Goal: Task Accomplishment & Management: Use online tool/utility

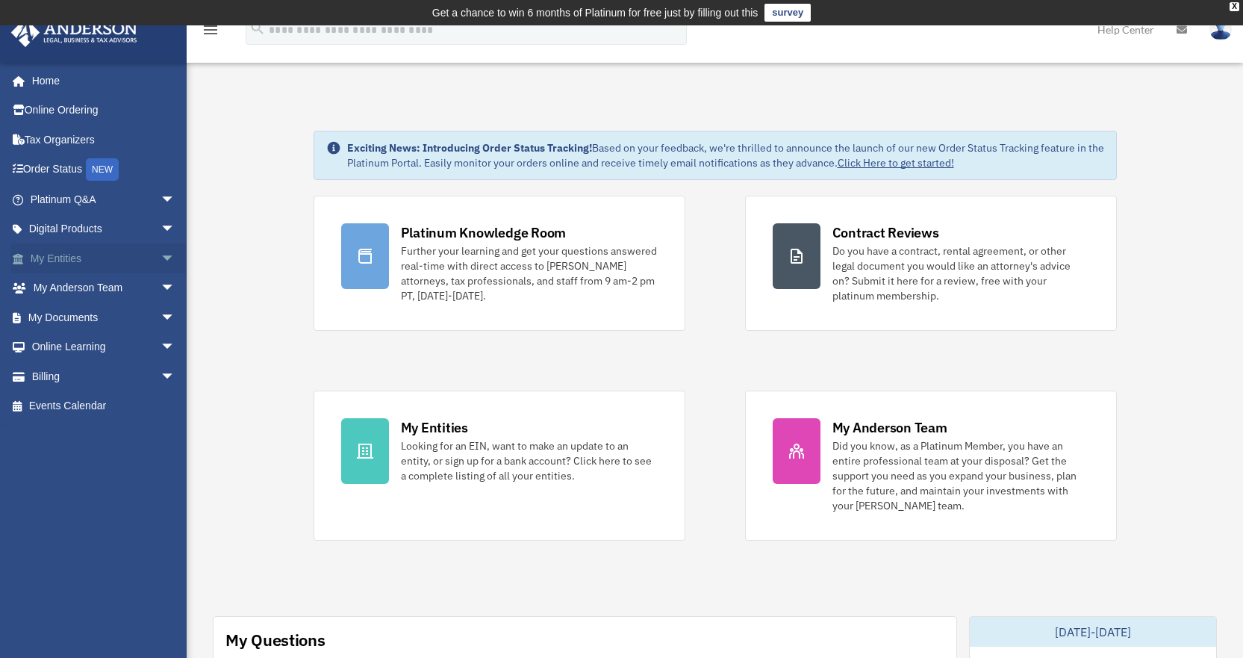
click at [161, 256] on span "arrow_drop_down" at bounding box center [176, 258] width 30 height 31
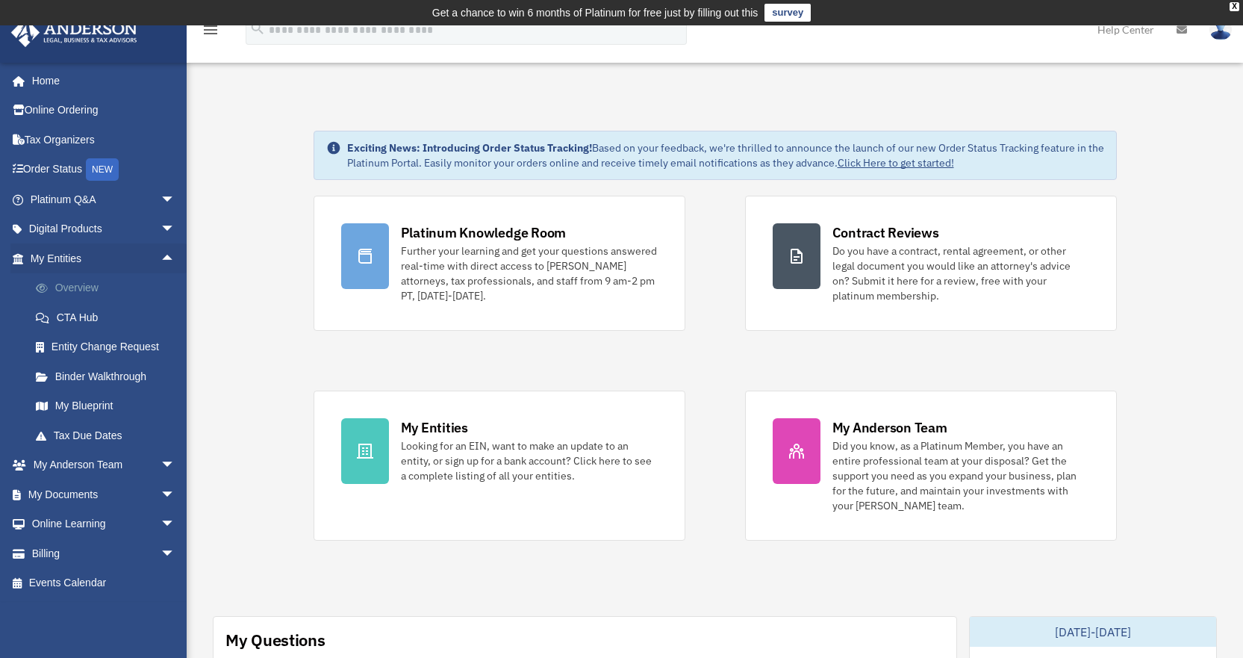
click at [84, 285] on link "Overview" at bounding box center [109, 288] width 177 height 30
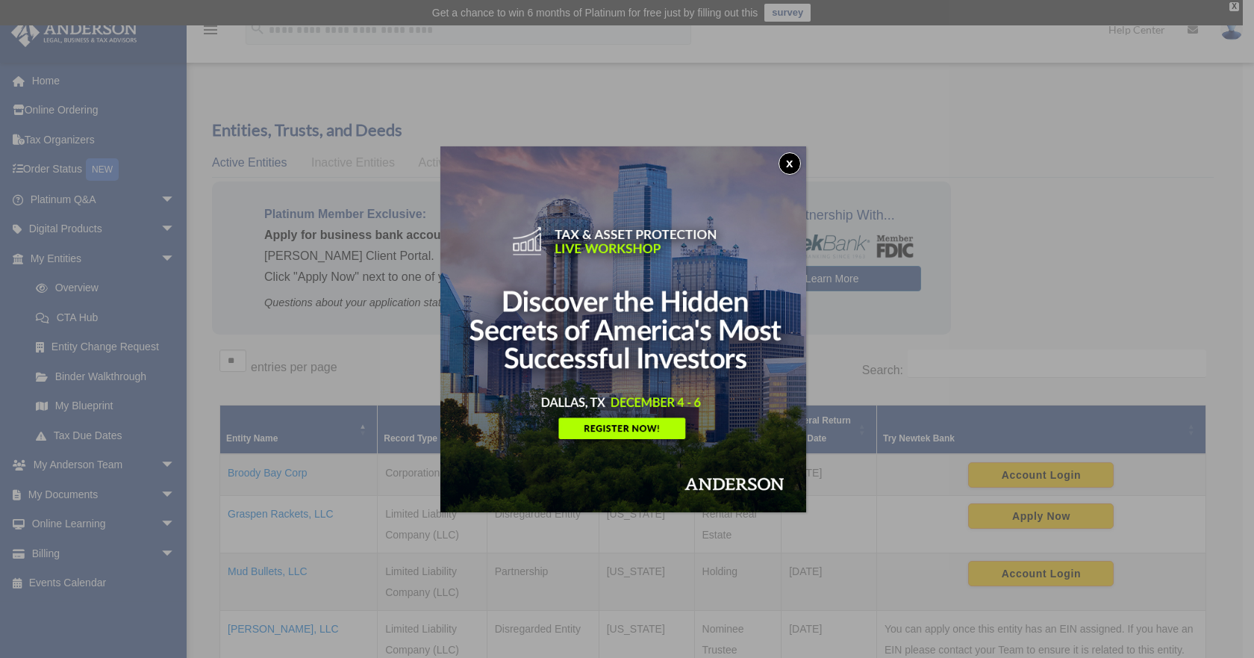
click at [788, 162] on button "x" at bounding box center [790, 163] width 22 height 22
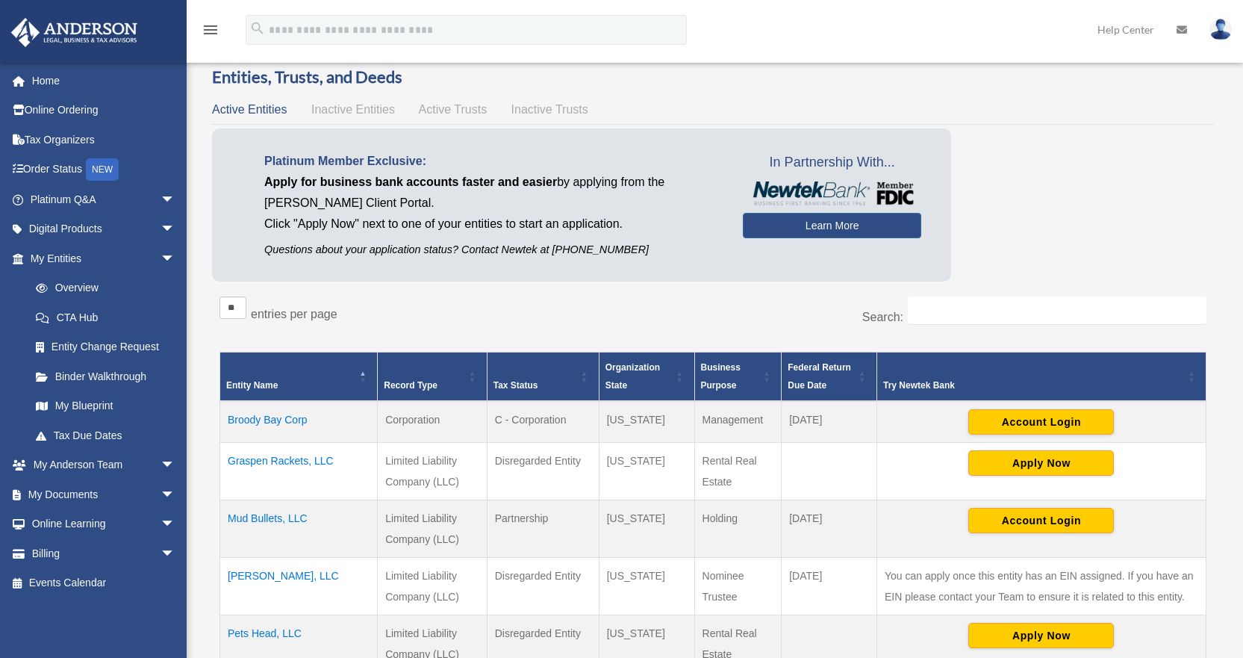
scroll to position [224, 0]
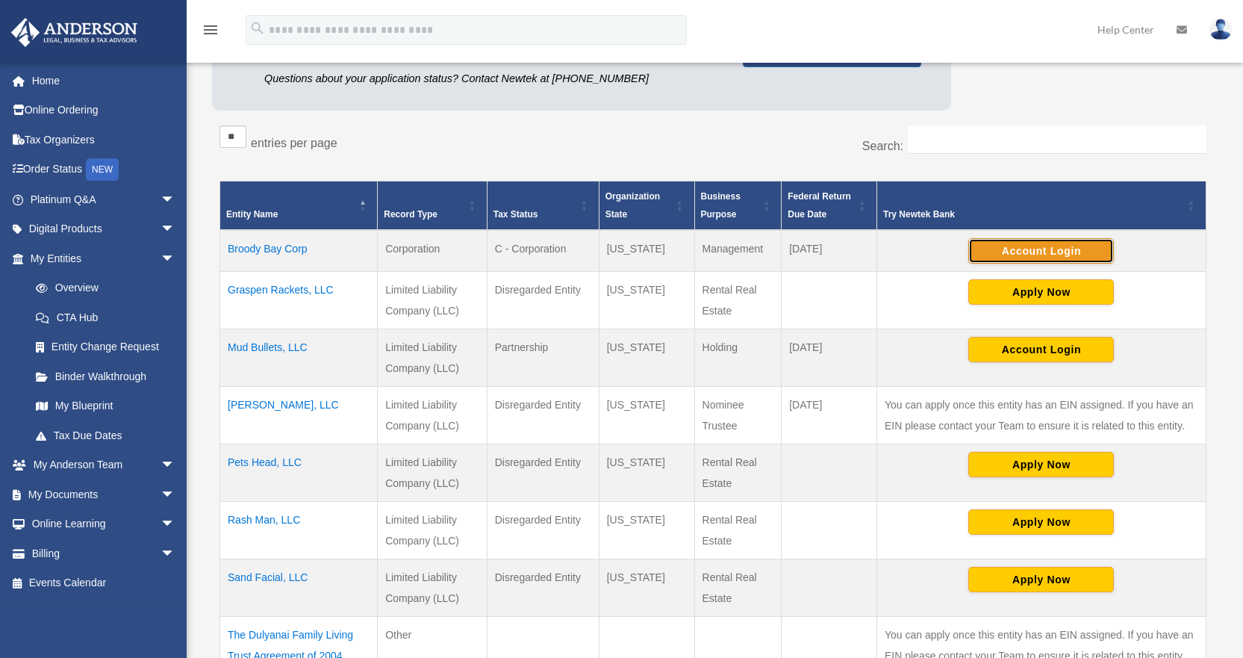
click at [1025, 255] on button "Account Login" at bounding box center [1041, 250] width 146 height 25
click at [268, 247] on td "Broody Bay Corp" at bounding box center [299, 251] width 158 height 42
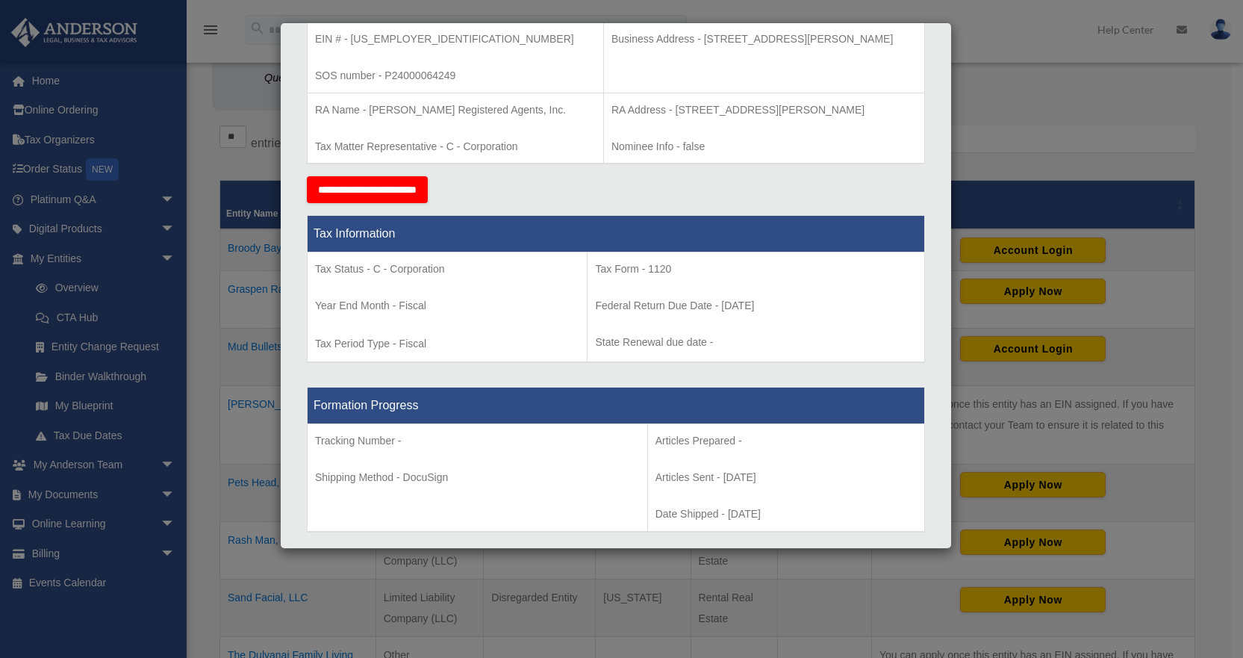
scroll to position [0, 0]
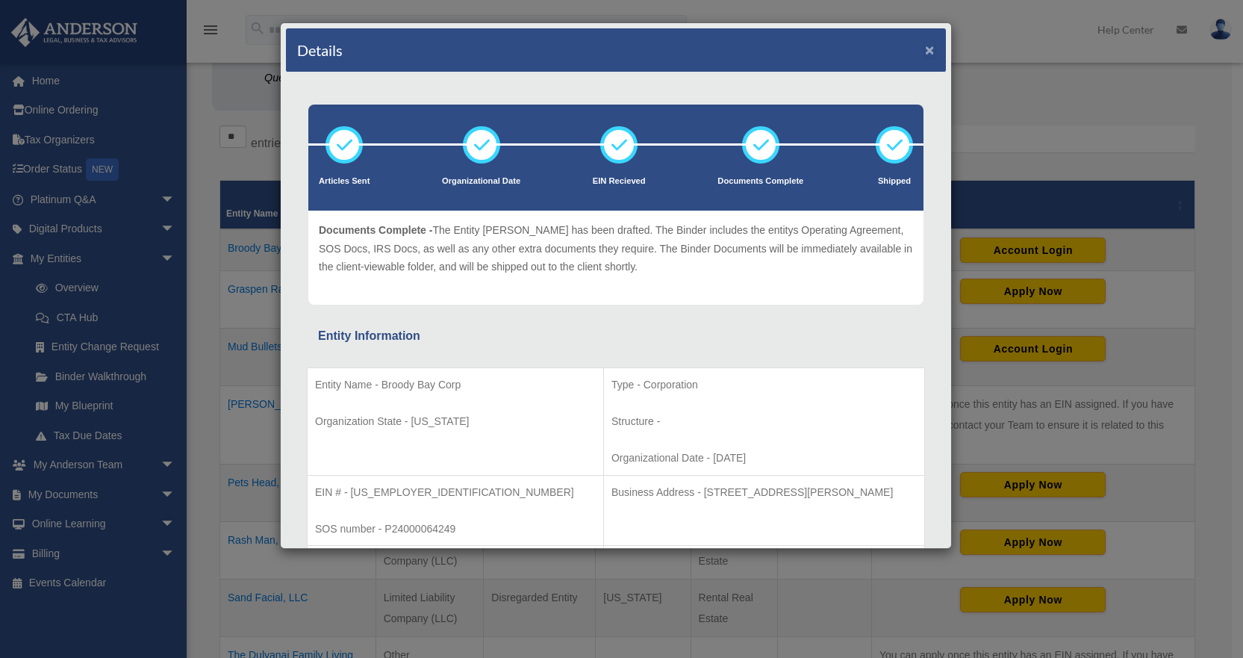
click at [925, 48] on button "×" at bounding box center [930, 50] width 10 height 16
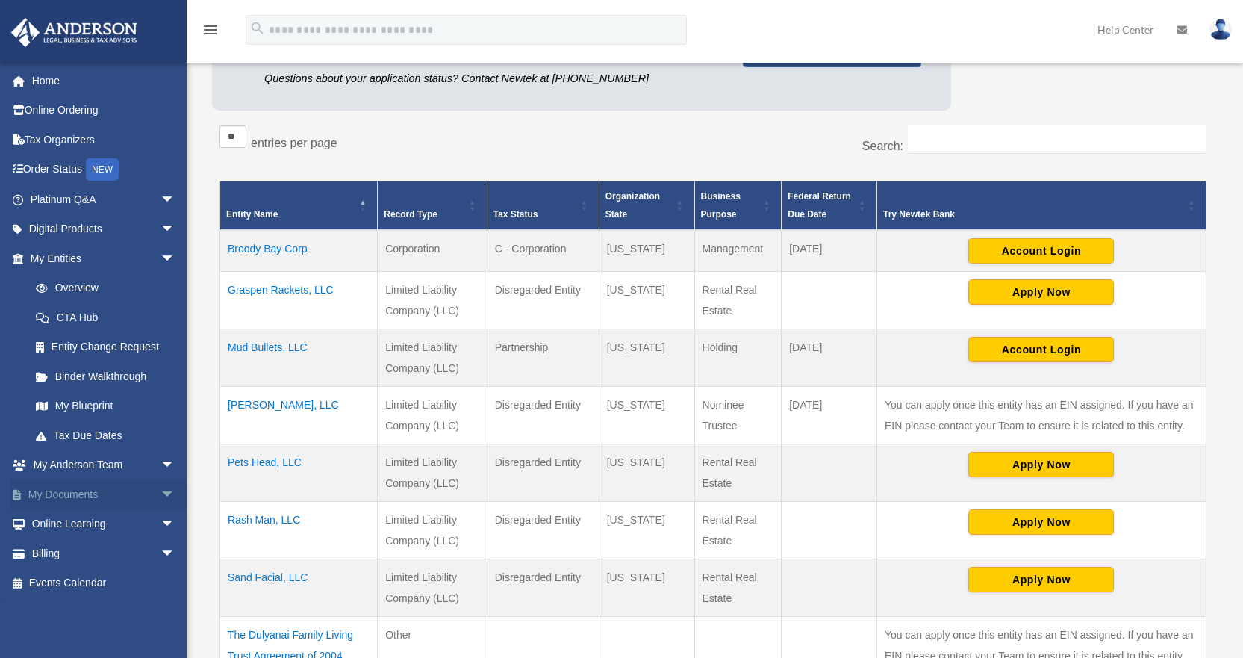
click at [161, 494] on span "arrow_drop_down" at bounding box center [176, 494] width 30 height 31
click at [57, 524] on link "Box" at bounding box center [109, 524] width 177 height 30
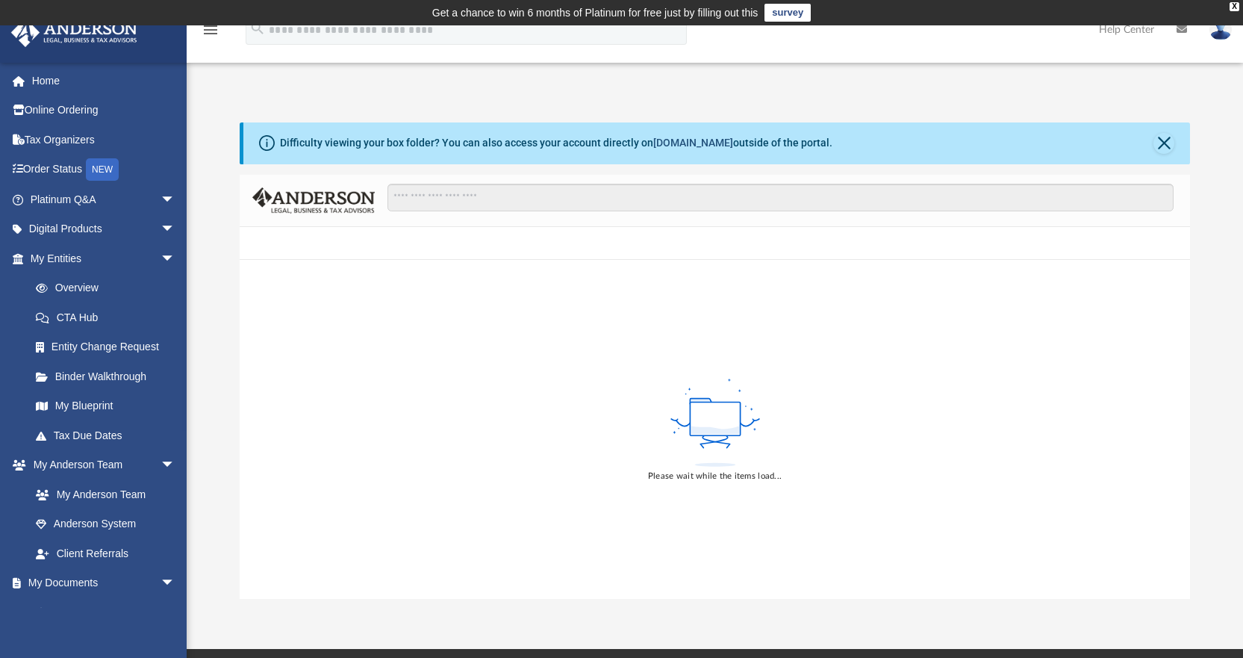
click at [666, 146] on link "box.com" at bounding box center [693, 143] width 80 height 12
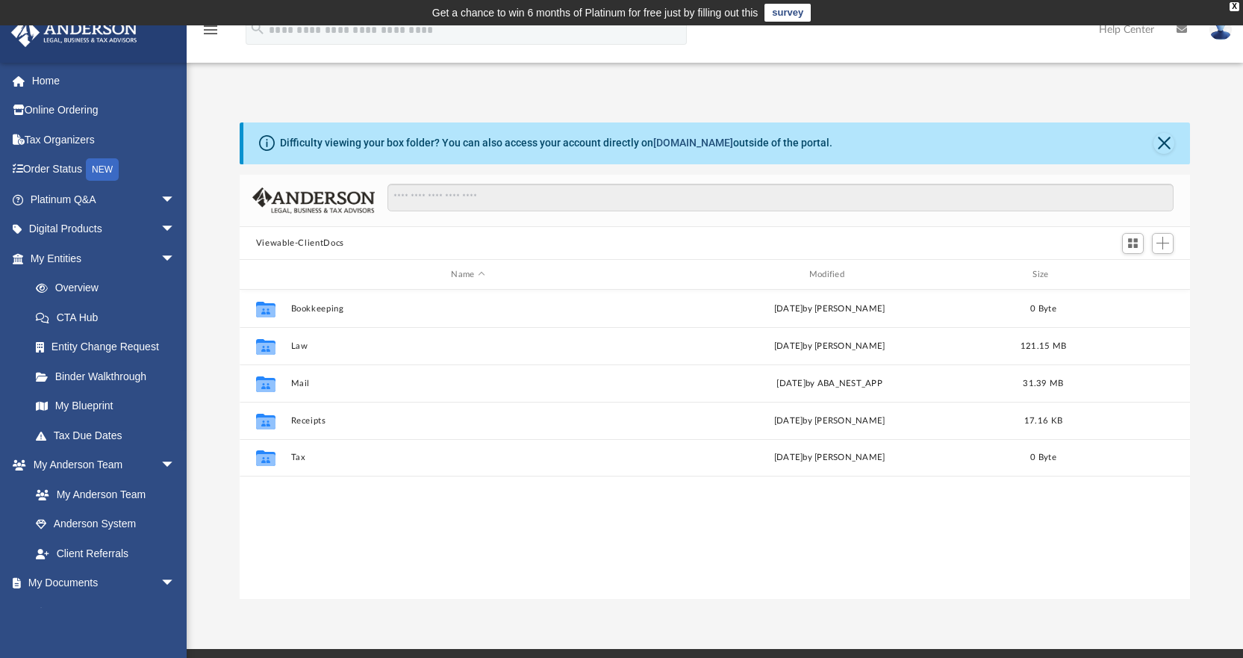
scroll to position [12, 12]
click at [90, 580] on link "My Documents arrow_drop_down" at bounding box center [103, 583] width 187 height 30
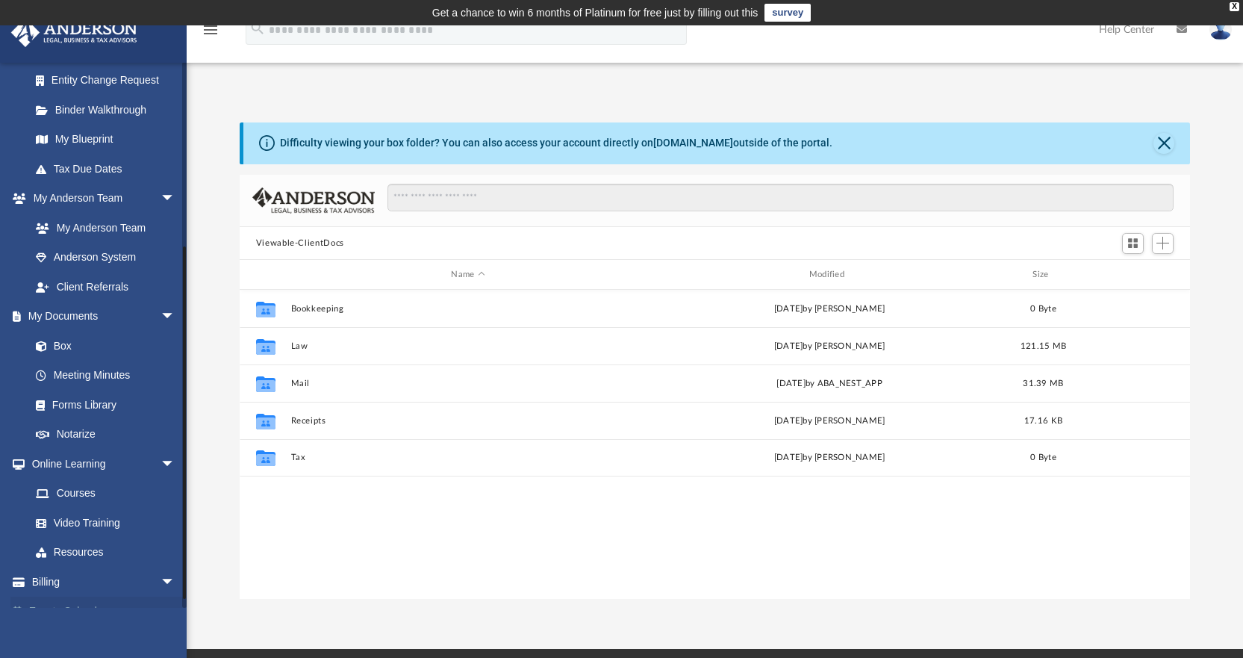
scroll to position [288, 0]
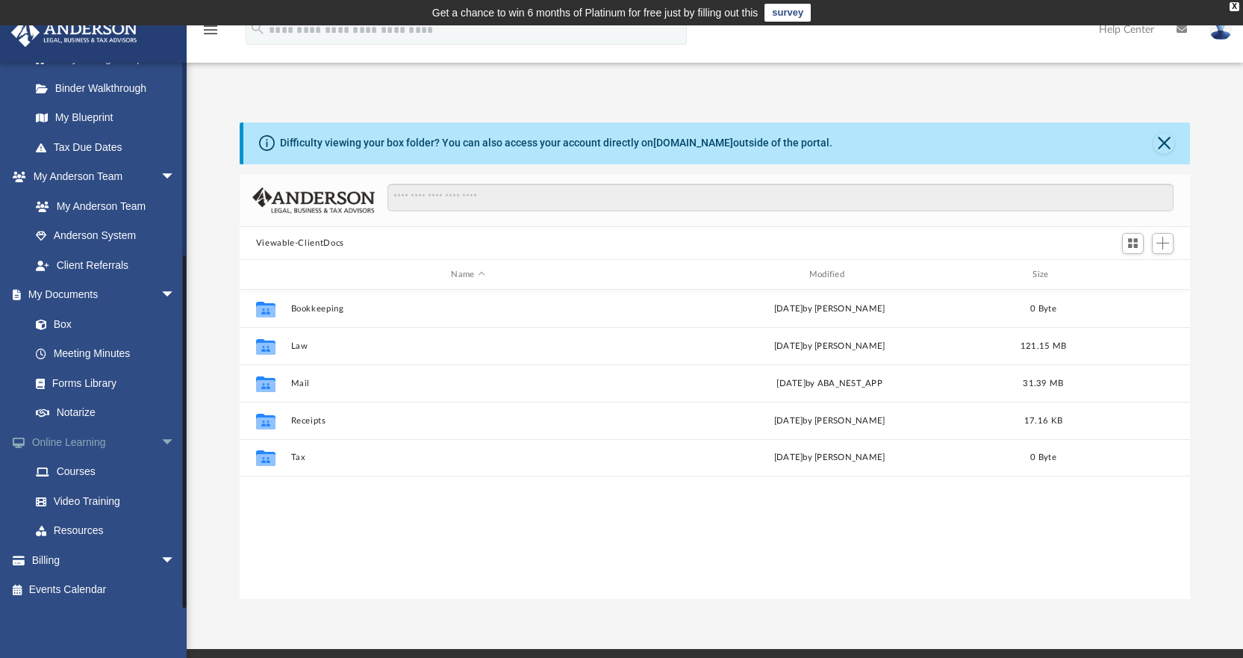
click at [161, 436] on span "arrow_drop_down" at bounding box center [176, 442] width 30 height 31
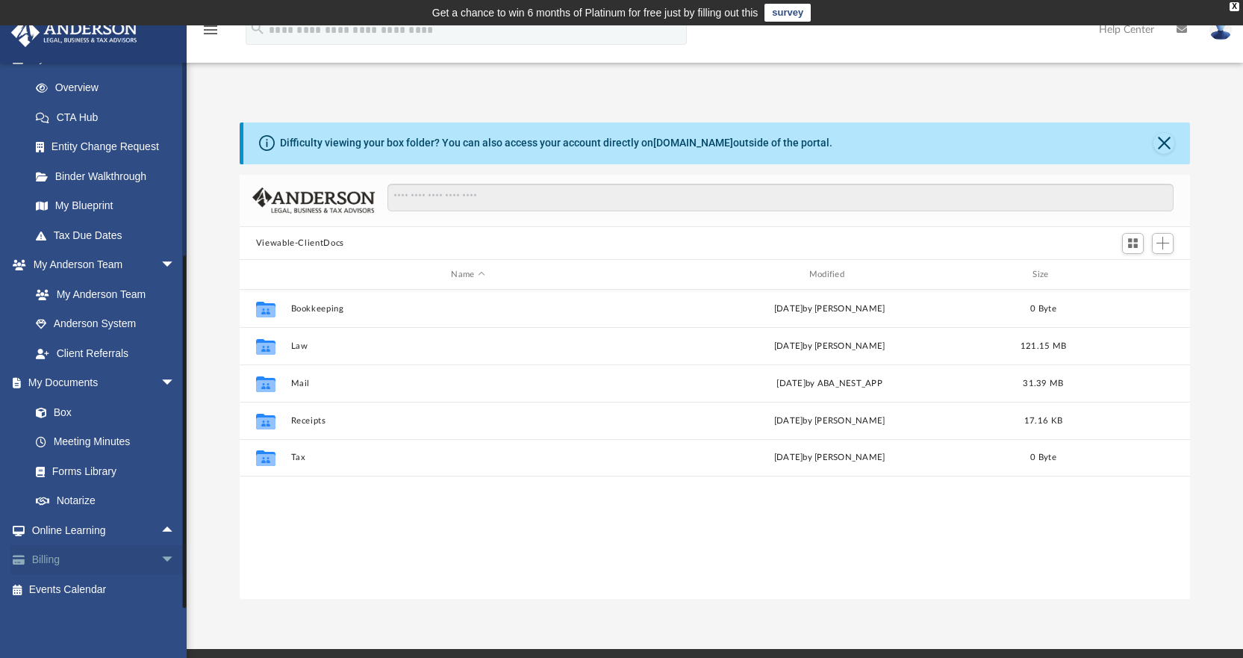
click at [161, 556] on span "arrow_drop_down" at bounding box center [176, 560] width 30 height 31
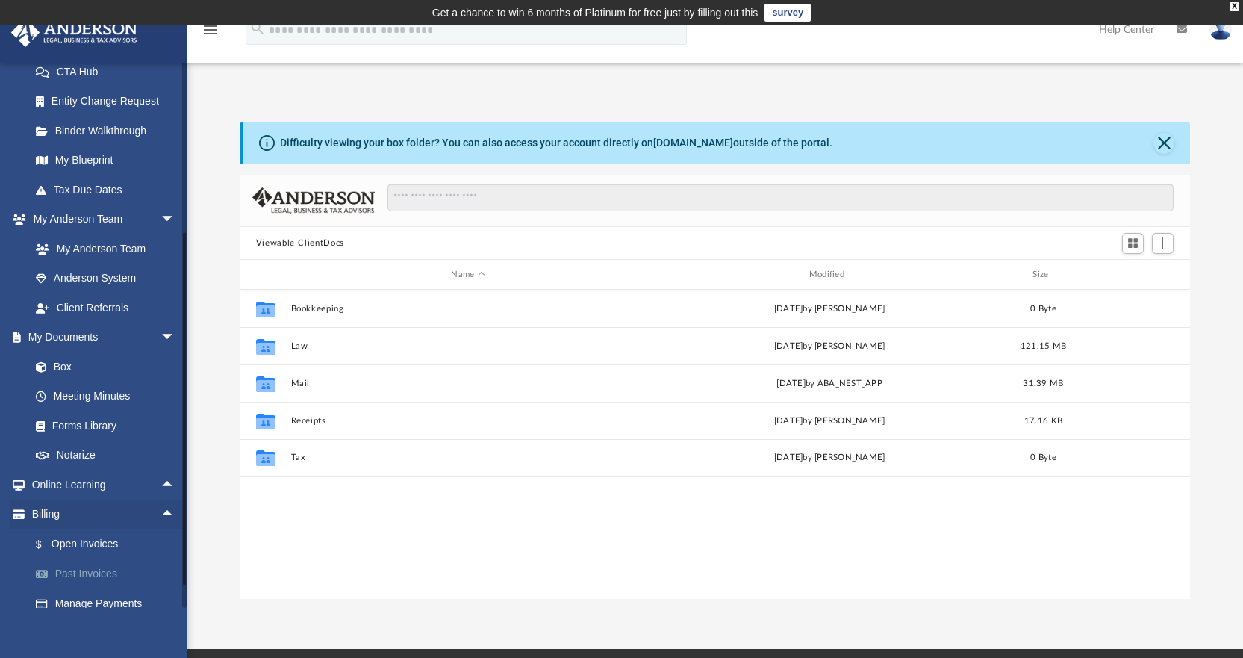
scroll to position [289, 0]
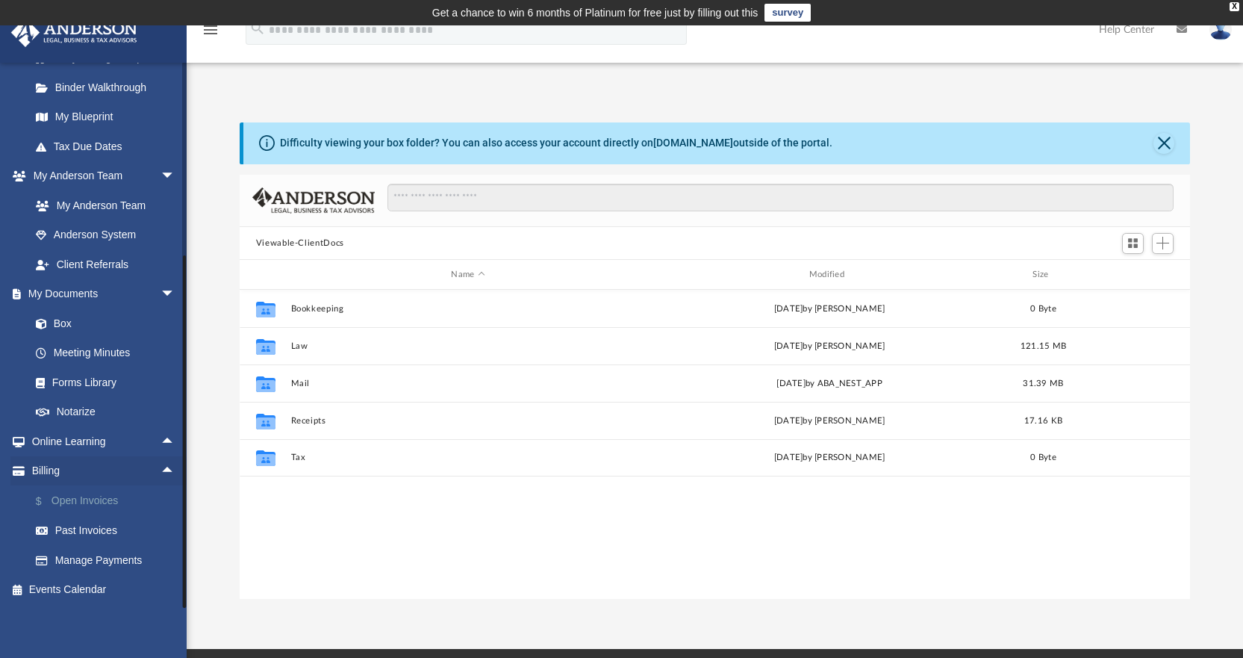
click at [59, 505] on link "$ Open Invoices" at bounding box center [109, 500] width 177 height 31
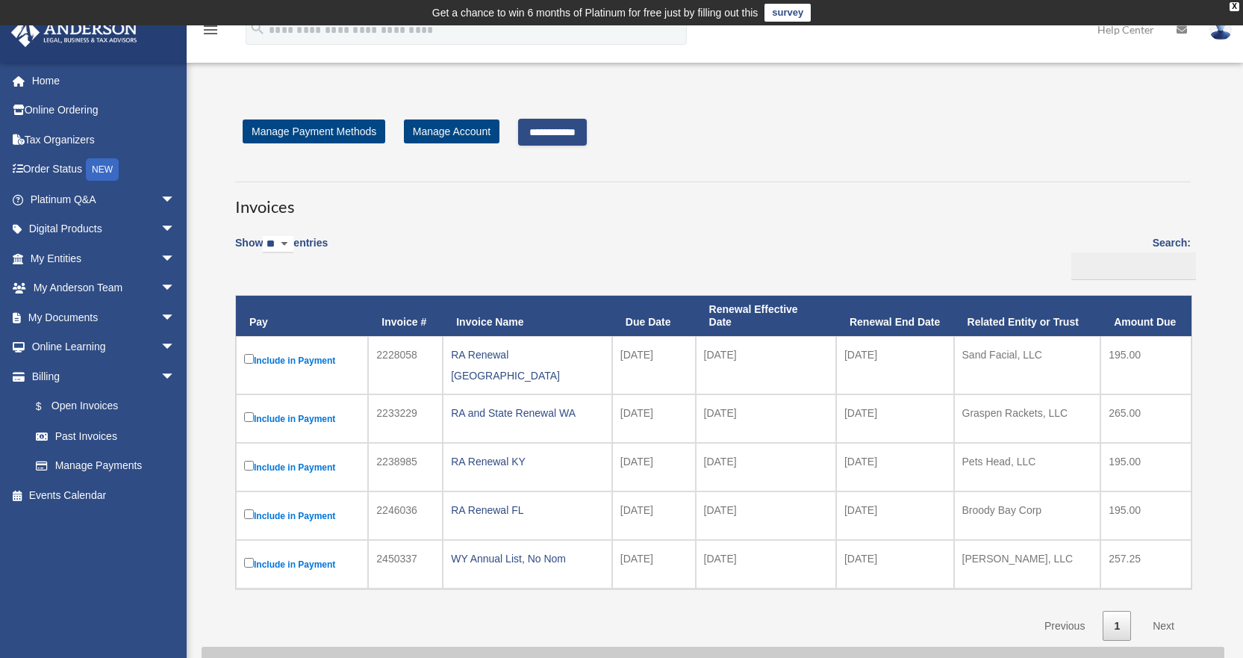
click at [579, 137] on input "**********" at bounding box center [552, 132] width 69 height 27
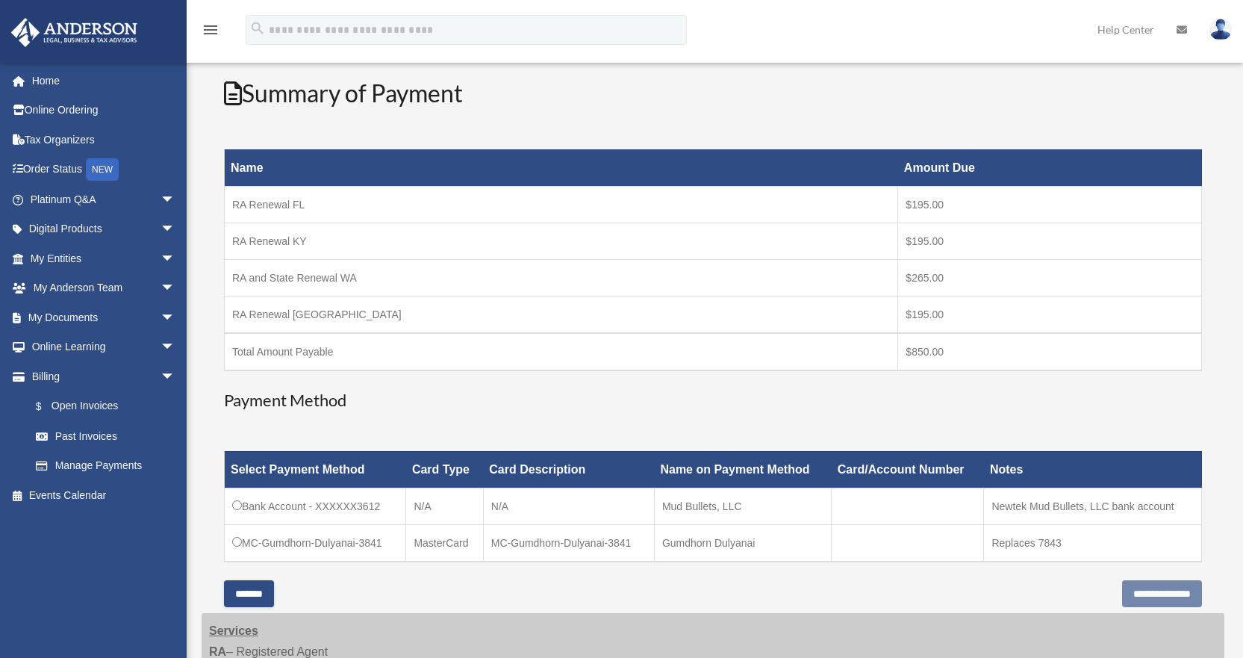
scroll to position [299, 0]
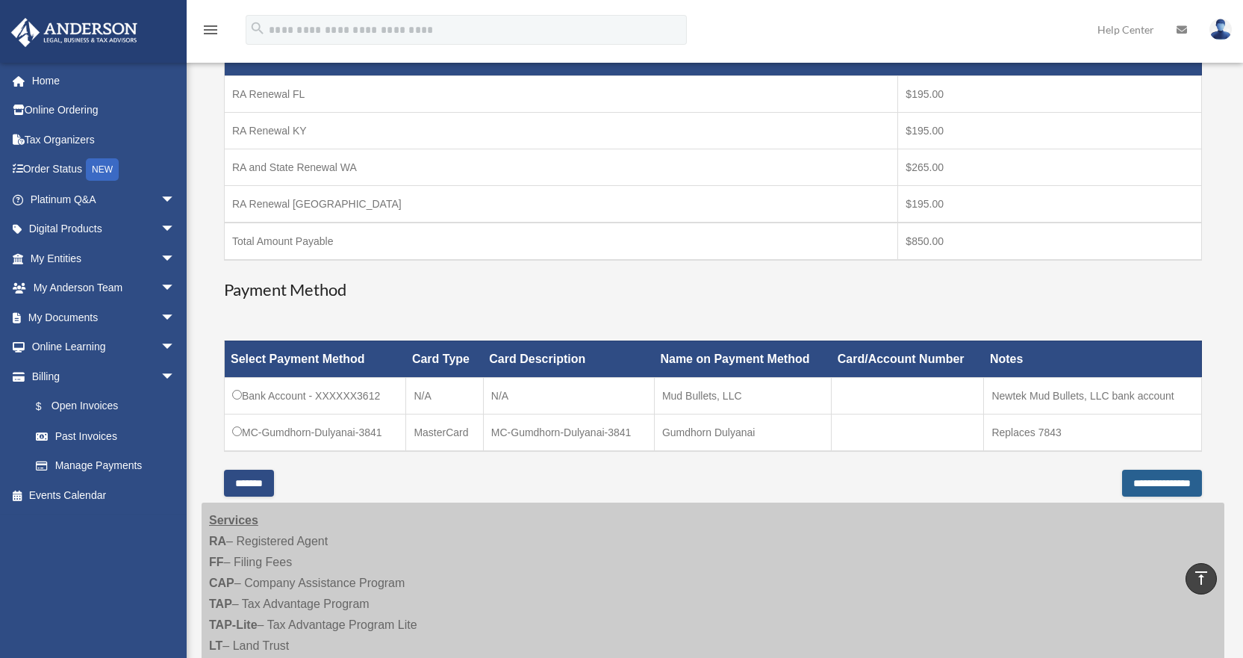
click at [1136, 482] on input "**********" at bounding box center [1162, 483] width 80 height 27
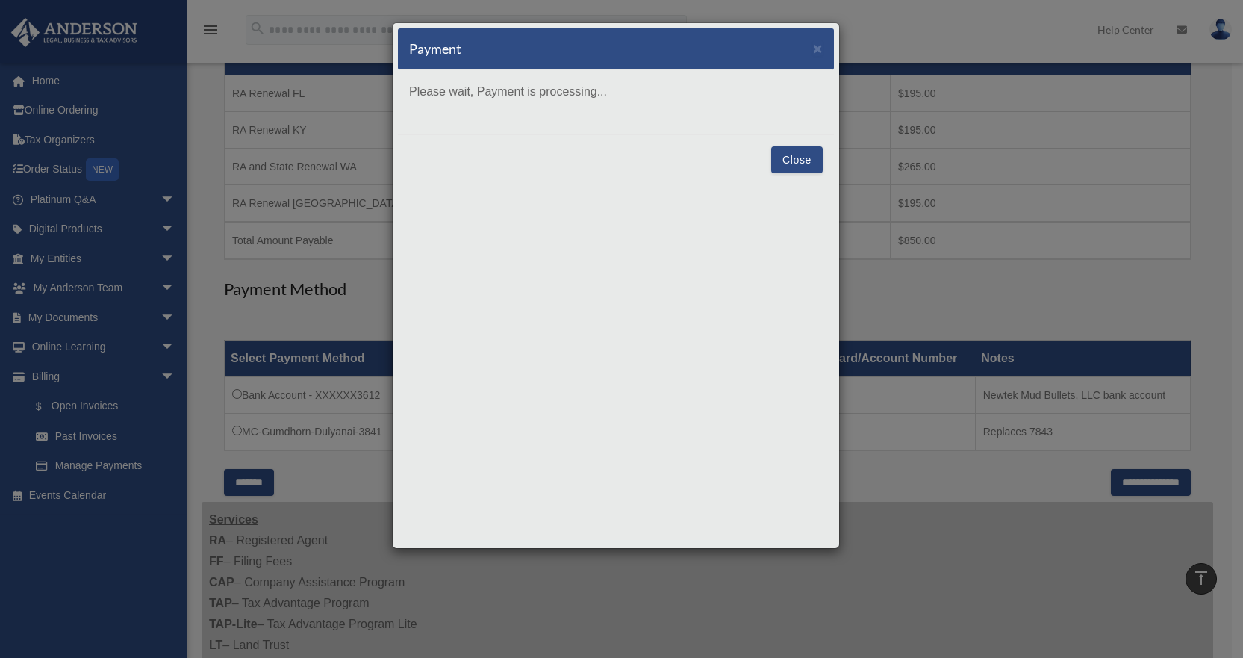
click at [788, 161] on button "Close" at bounding box center [797, 159] width 52 height 27
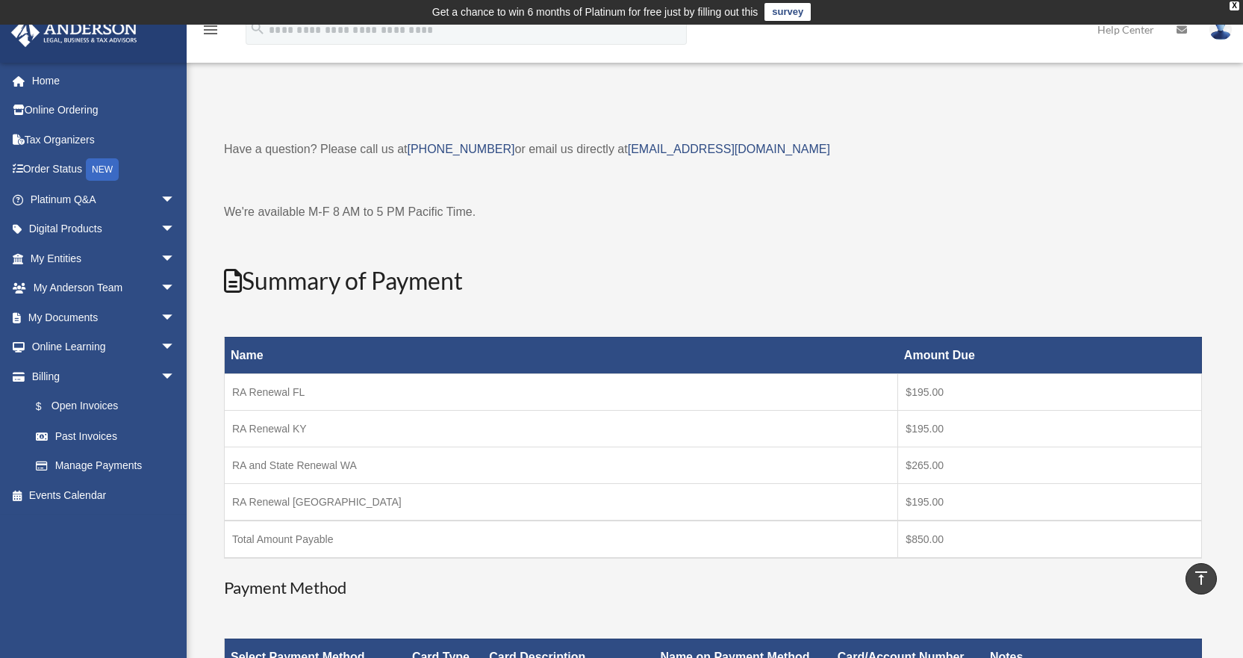
scroll to position [0, 0]
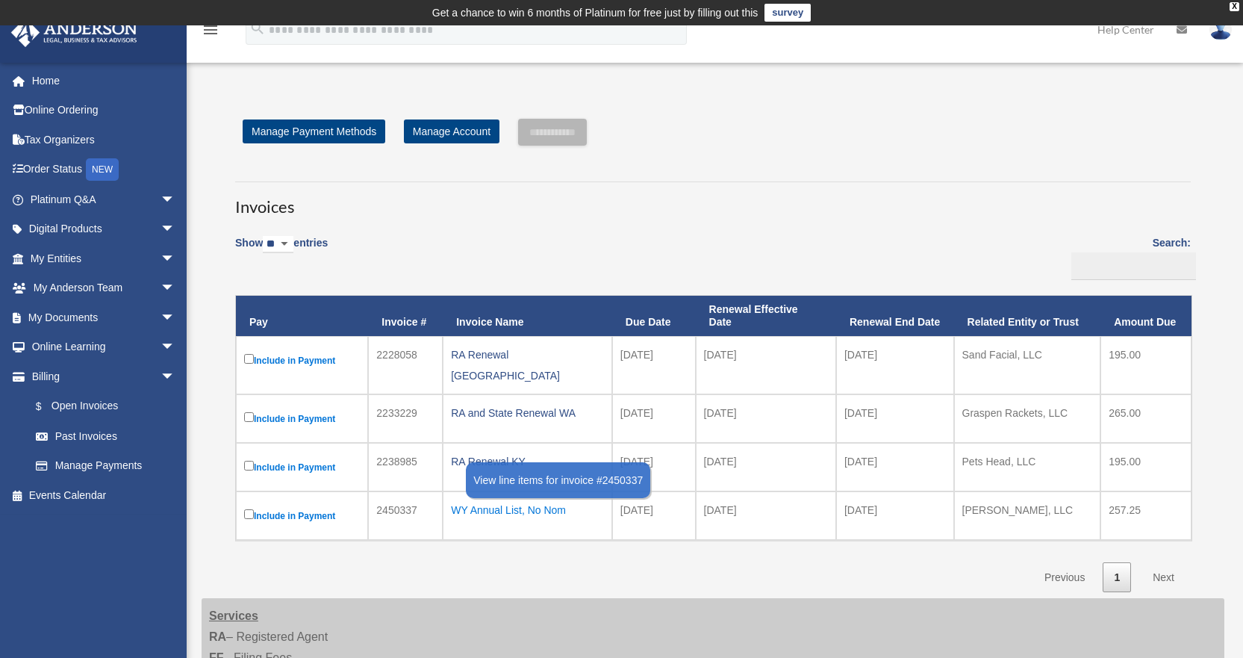
scroll to position [75, 0]
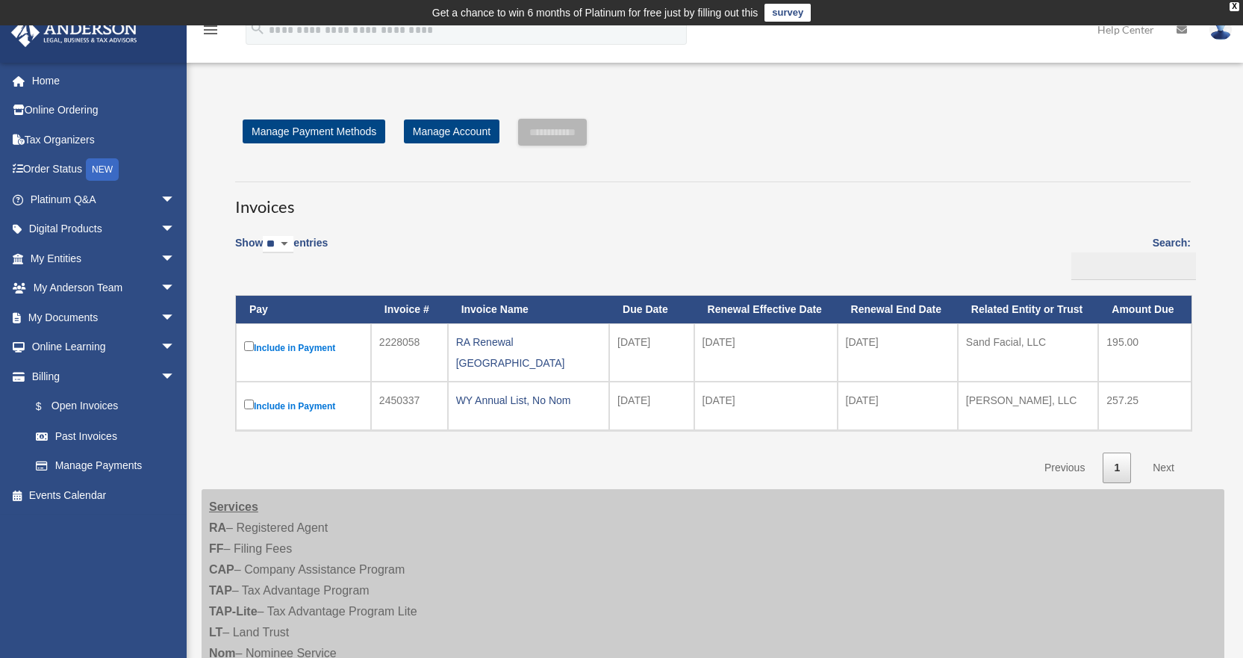
scroll to position [75, 0]
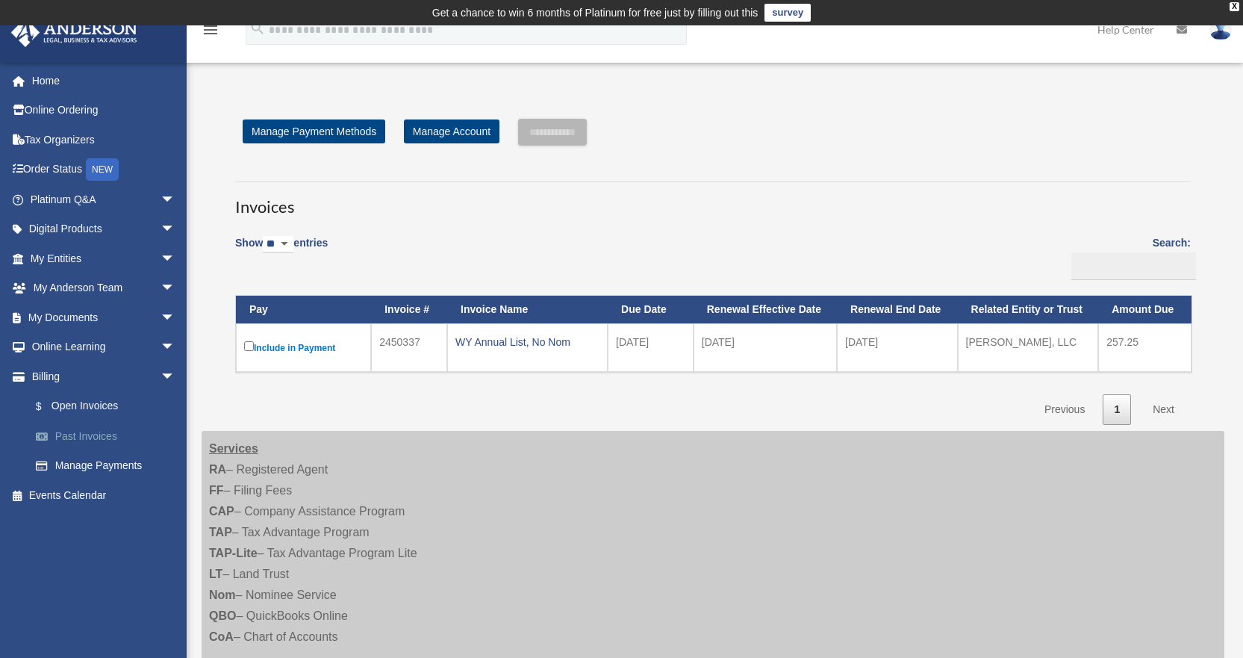
click at [102, 449] on link "Past Invoices" at bounding box center [109, 436] width 177 height 30
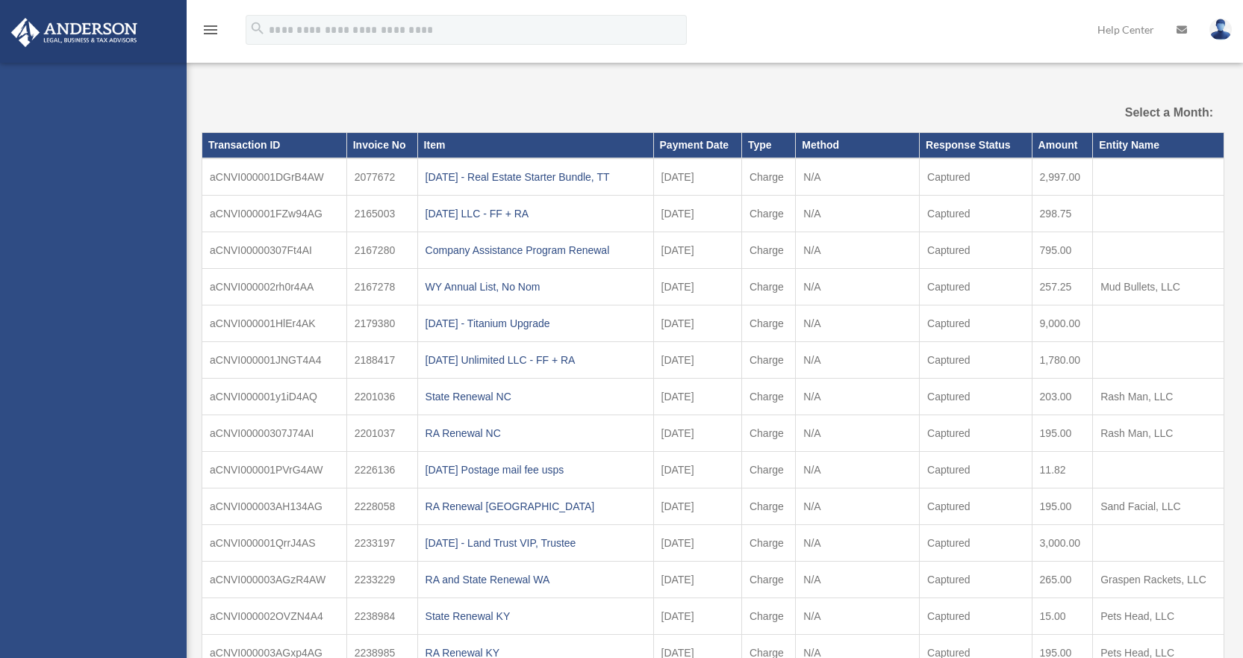
select select
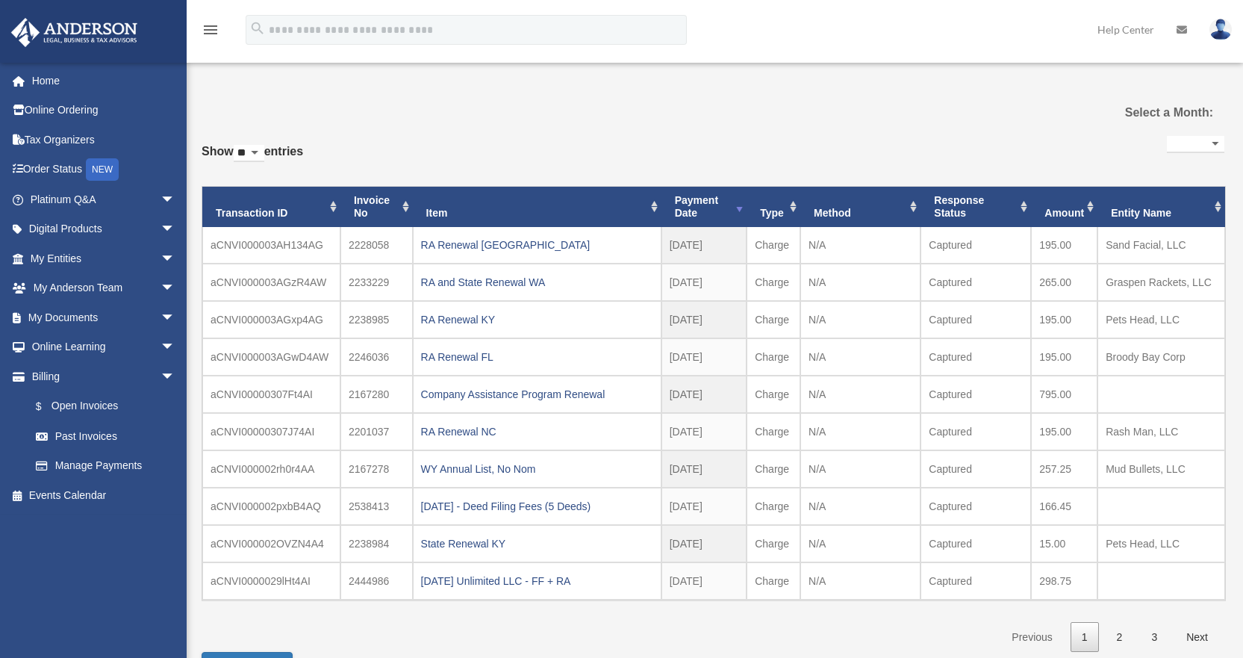
select select
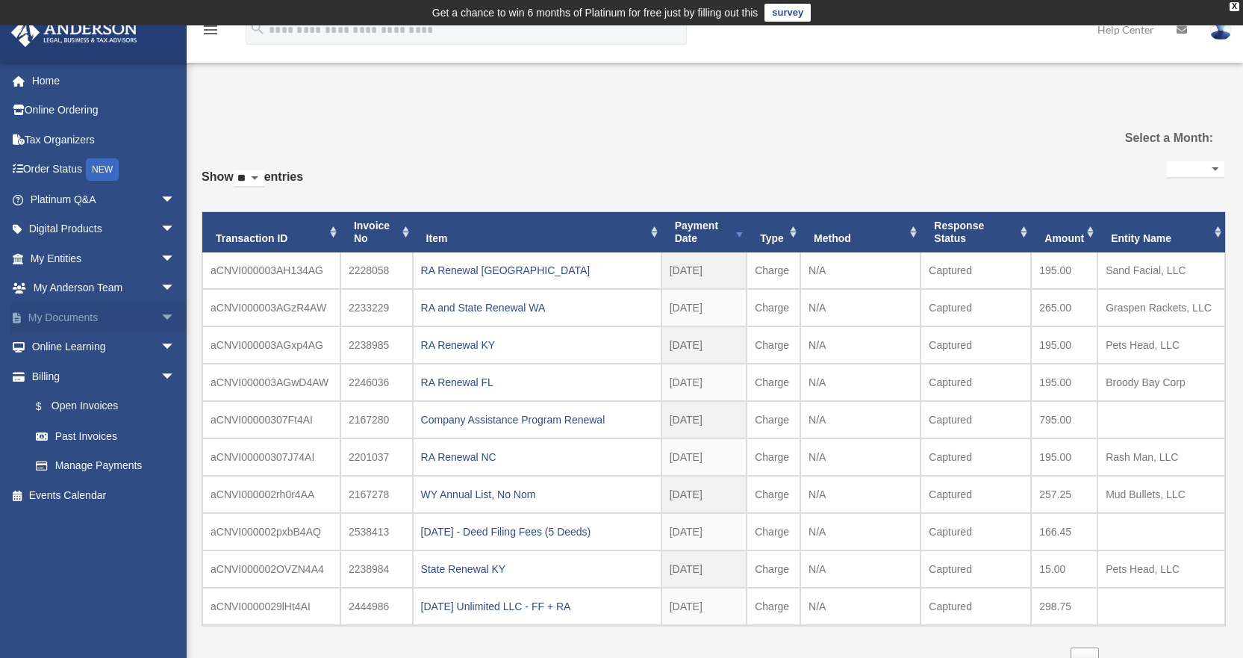
click at [102, 321] on link "My Documents arrow_drop_down" at bounding box center [103, 317] width 187 height 30
click at [161, 311] on span "arrow_drop_down" at bounding box center [176, 317] width 30 height 31
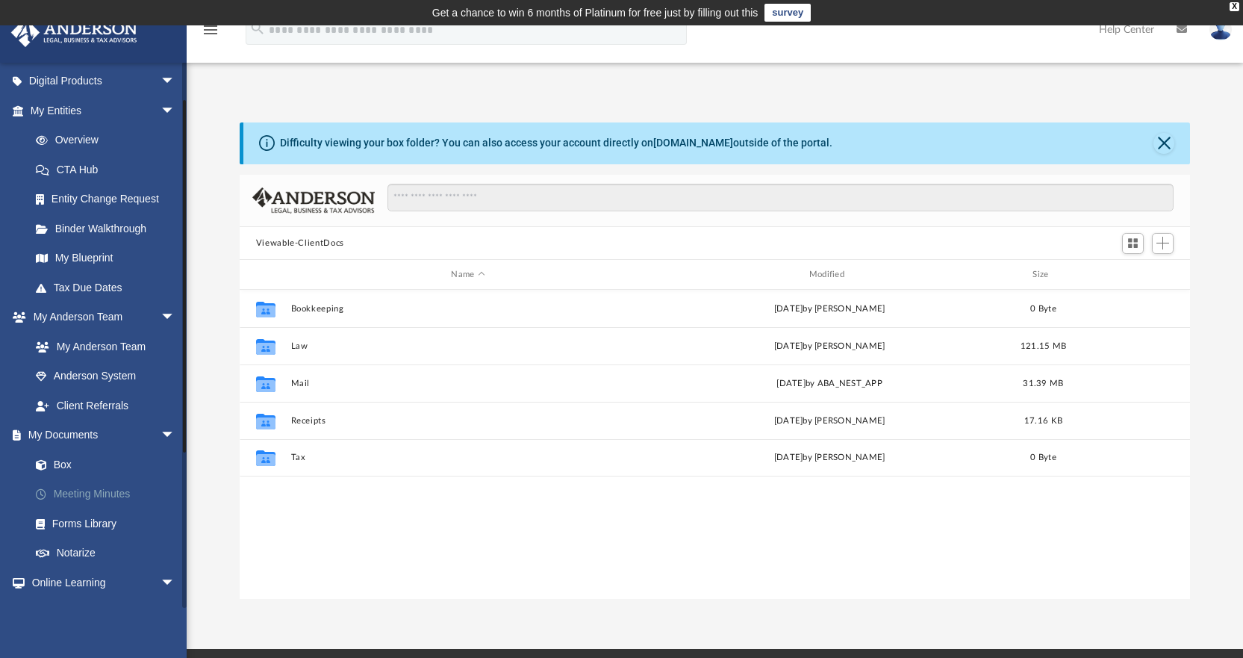
scroll to position [149, 0]
click at [101, 499] on link "Meeting Minutes" at bounding box center [109, 493] width 177 height 30
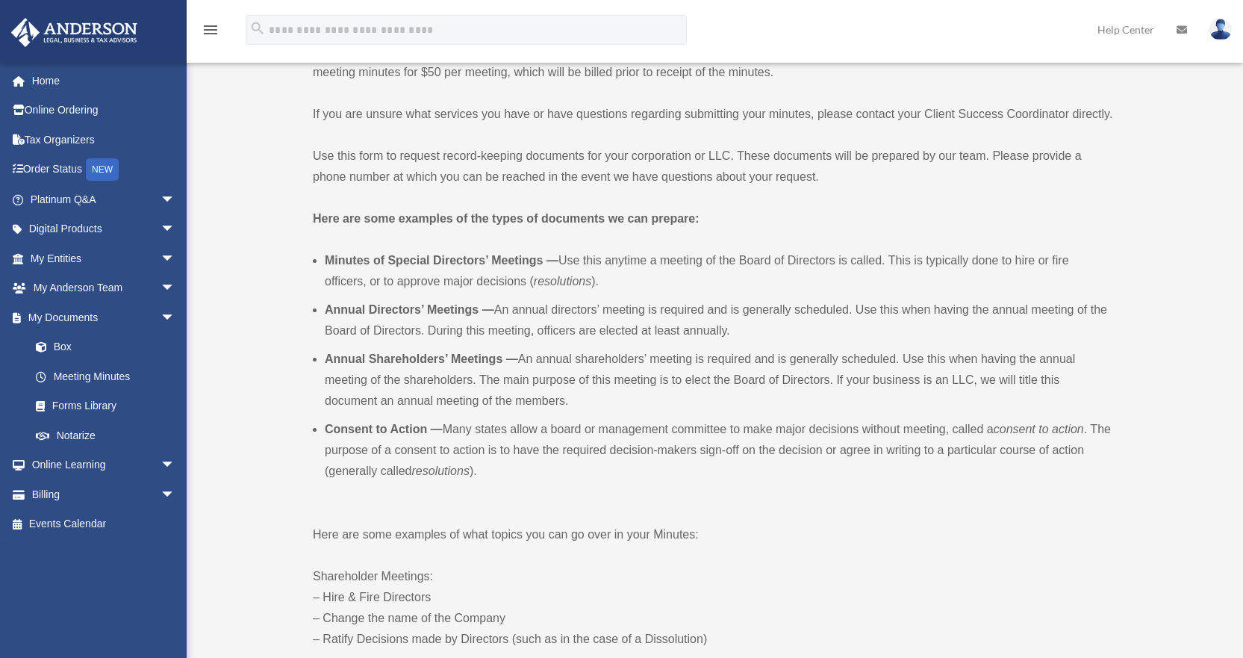
scroll to position [597, 0]
